Goal: Information Seeking & Learning: Learn about a topic

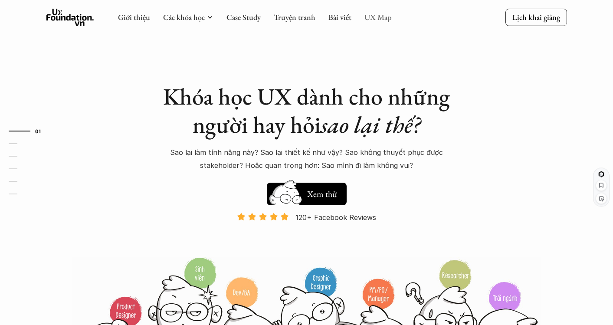
click at [381, 15] on link "UX Map" at bounding box center [378, 17] width 27 height 10
click at [371, 17] on link "UX Map" at bounding box center [378, 17] width 27 height 10
click at [389, 20] on link "UX Map" at bounding box center [378, 17] width 27 height 10
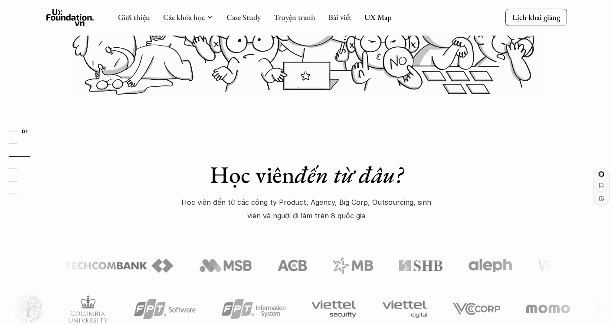
scroll to position [73, 0]
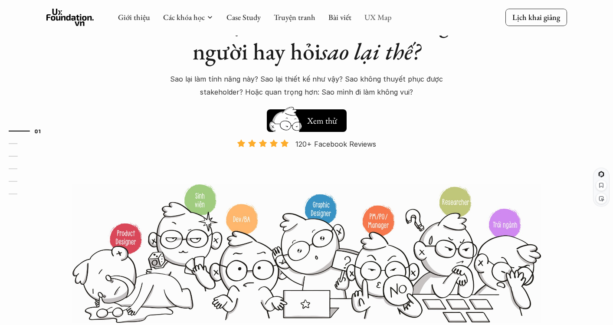
click at [385, 18] on link "UX Map" at bounding box center [378, 17] width 27 height 10
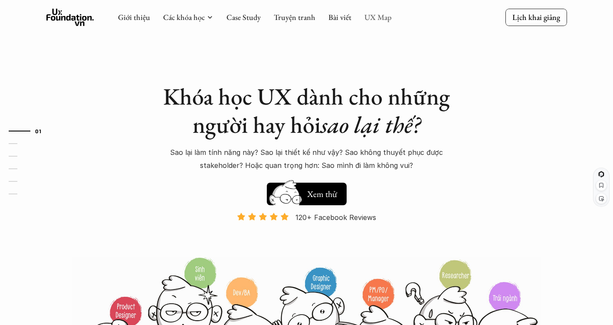
click at [385, 18] on link "UX Map" at bounding box center [378, 17] width 27 height 10
click at [313, 195] on h5 "Xem thử" at bounding box center [322, 195] width 32 height 12
click at [376, 18] on link "UX Map" at bounding box center [378, 17] width 27 height 10
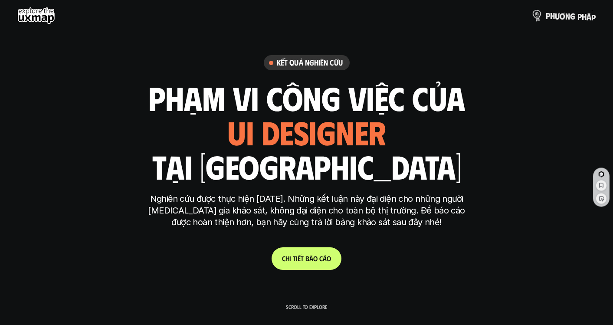
click at [575, 18] on p "p h ư ơ n g p h á p" at bounding box center [571, 16] width 50 height 10
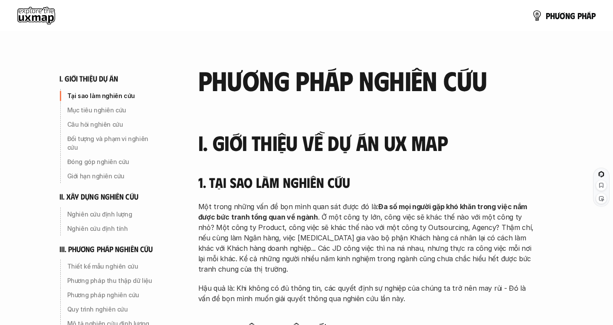
click at [44, 21] on use at bounding box center [36, 15] width 38 height 17
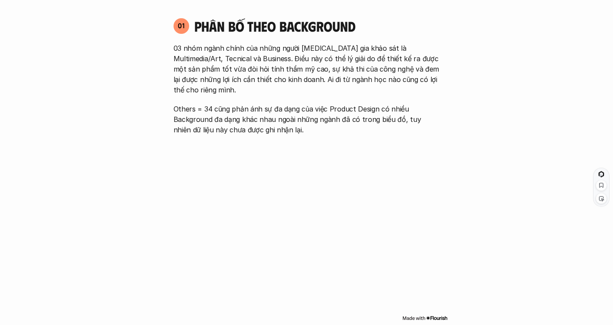
scroll to position [702, 0]
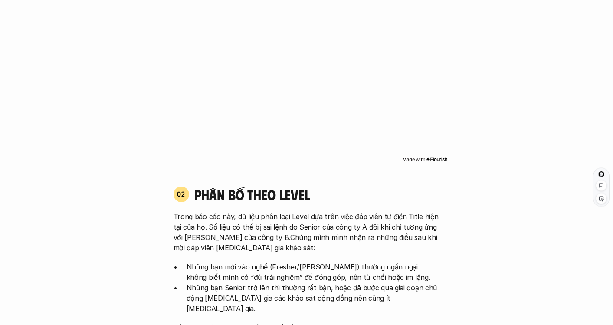
click at [434, 156] on img at bounding box center [425, 159] width 46 height 7
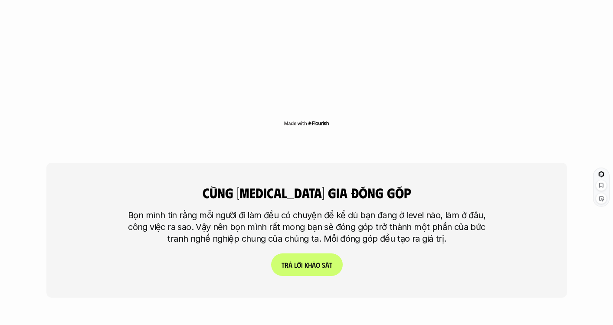
scroll to position [2374, 0]
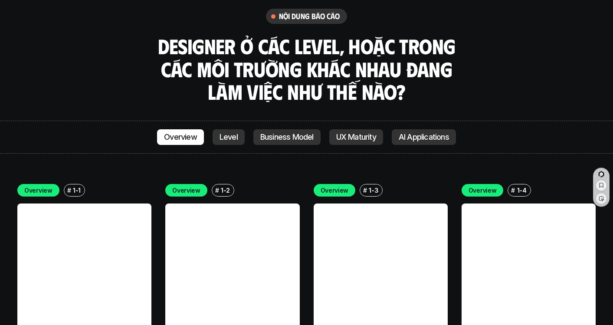
click at [231, 133] on p "Level" at bounding box center [229, 137] width 18 height 9
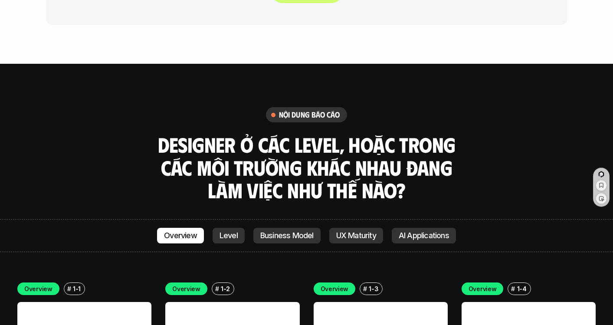
scroll to position [2296, 0]
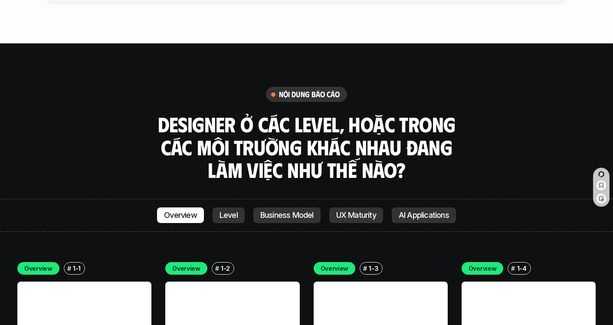
click at [420, 211] on p "AI Applications" at bounding box center [424, 215] width 50 height 9
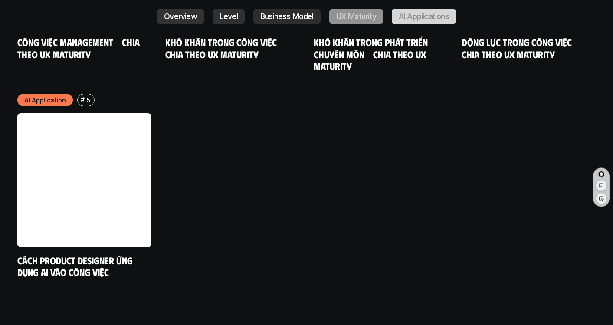
scroll to position [4553, 0]
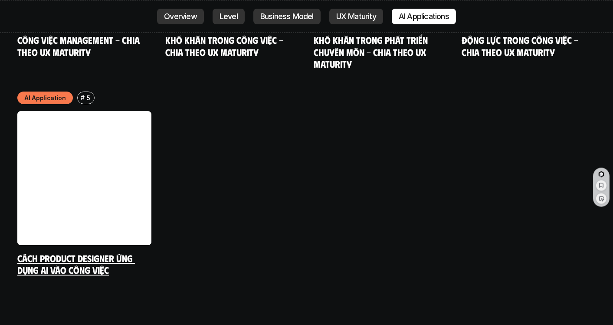
click at [91, 160] on link at bounding box center [84, 178] width 134 height 134
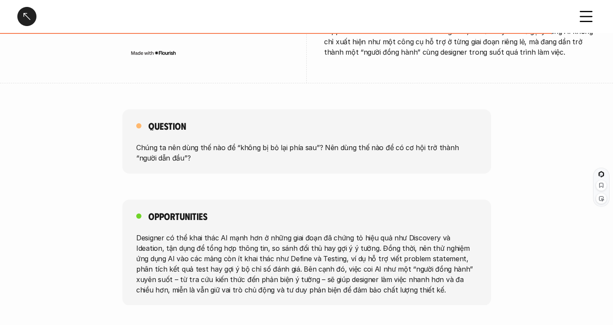
scroll to position [1860, 0]
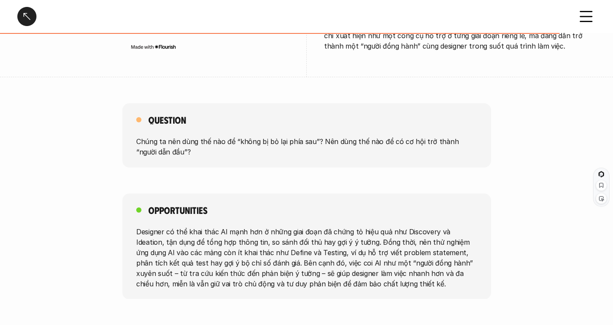
click at [583, 17] on icon at bounding box center [586, 16] width 19 height 19
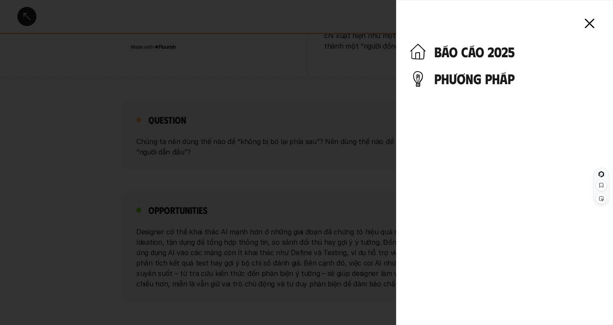
click at [475, 50] on h4 "báo cáo 2025" at bounding box center [516, 51] width 165 height 16
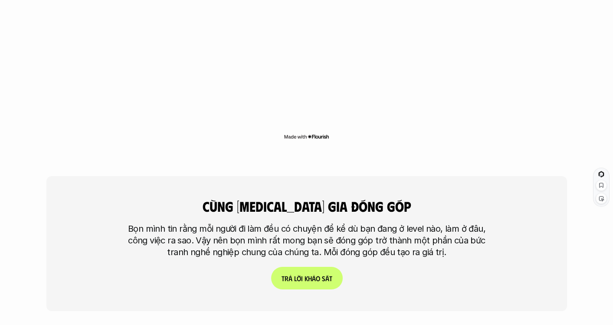
scroll to position [2004, 0]
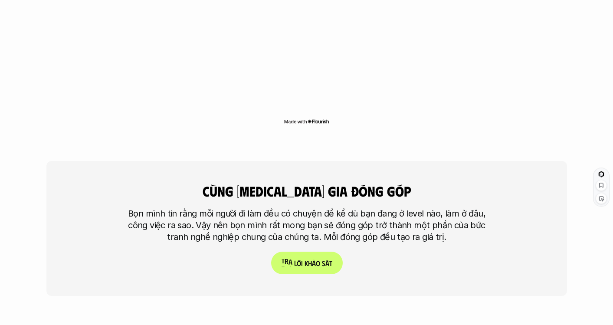
click at [330, 259] on span "t" at bounding box center [330, 263] width 3 height 8
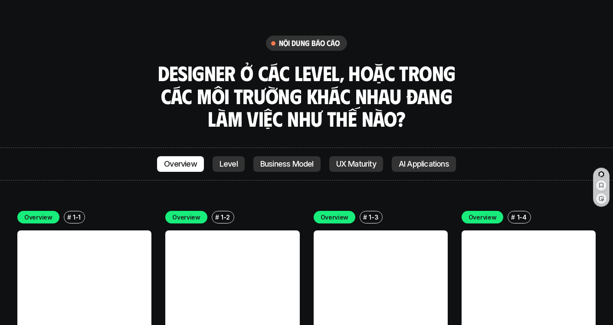
scroll to position [2354, 0]
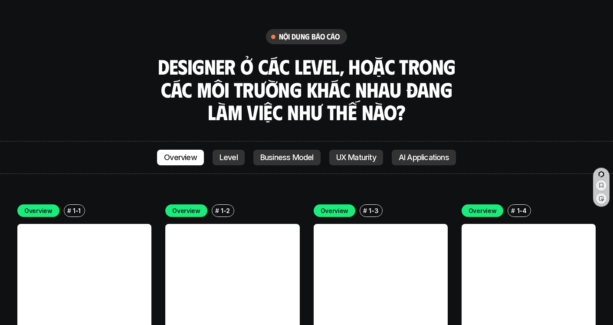
click at [375, 206] on p "1-3" at bounding box center [374, 210] width 10 height 9
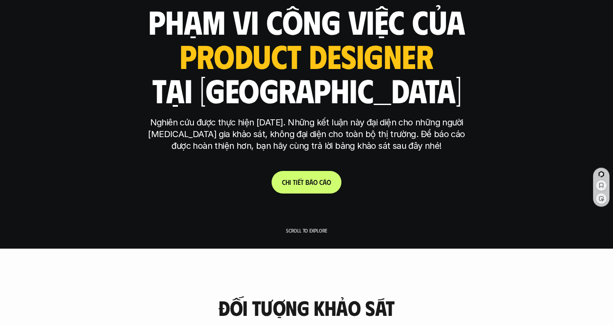
scroll to position [0, 0]
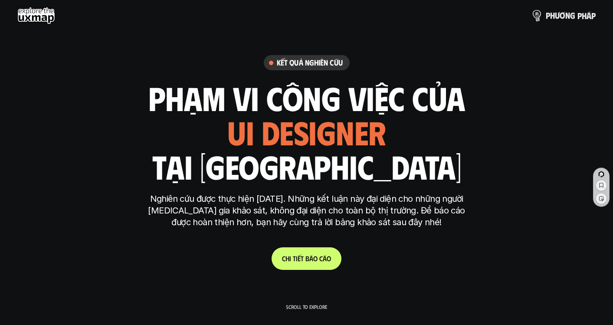
click at [579, 7] on link "p h ư ơ n g p h á p" at bounding box center [564, 15] width 64 height 17
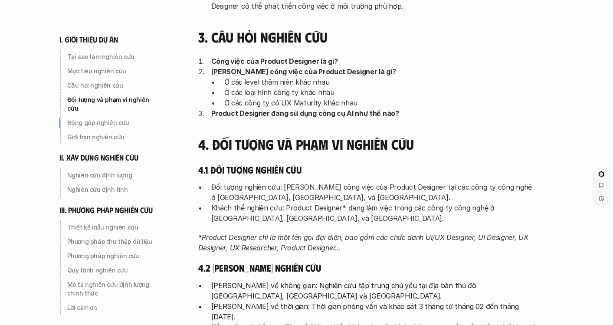
scroll to position [816, 0]
